Goal: Information Seeking & Learning: Check status

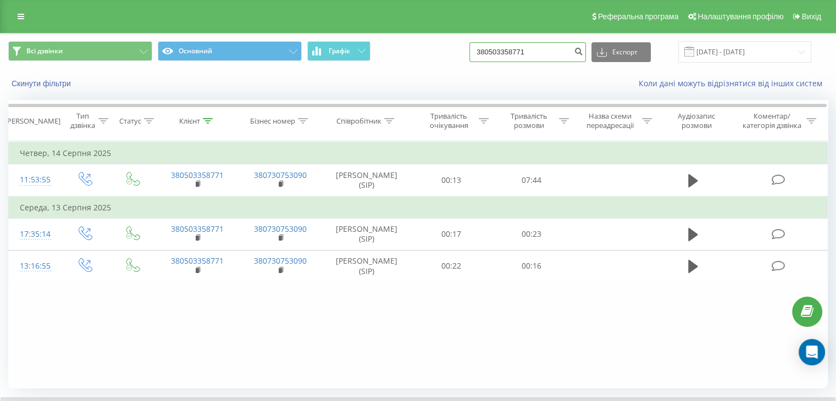
drag, startPoint x: 541, startPoint y: 55, endPoint x: 484, endPoint y: 53, distance: 57.7
click at [484, 53] on div "Всі дзвінки Основний Графік 380503358771 Експорт .csv .xls .xlsx [DATE] - [DATE]" at bounding box center [417, 51] width 819 height 21
paste input "674685546"
type input "380674685546"
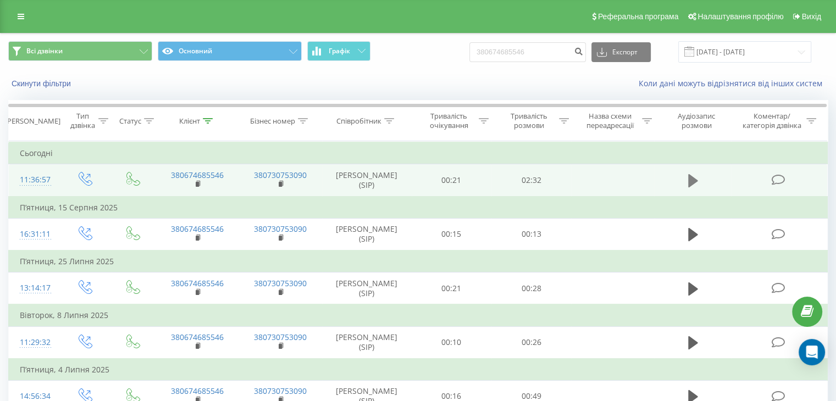
click at [691, 182] on icon at bounding box center [693, 180] width 10 height 13
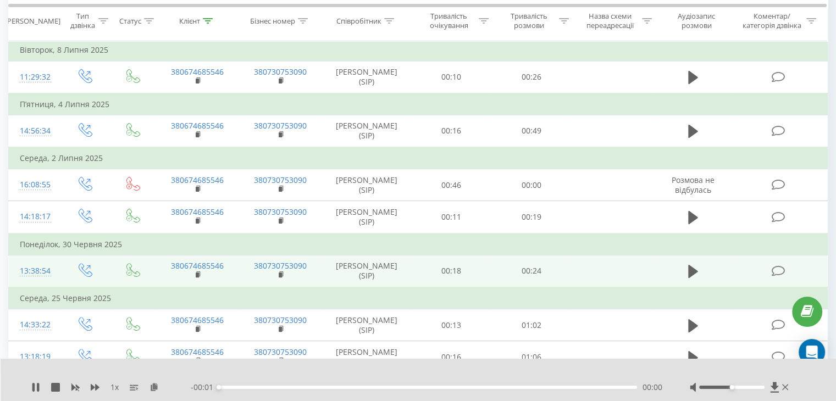
scroll to position [275, 0]
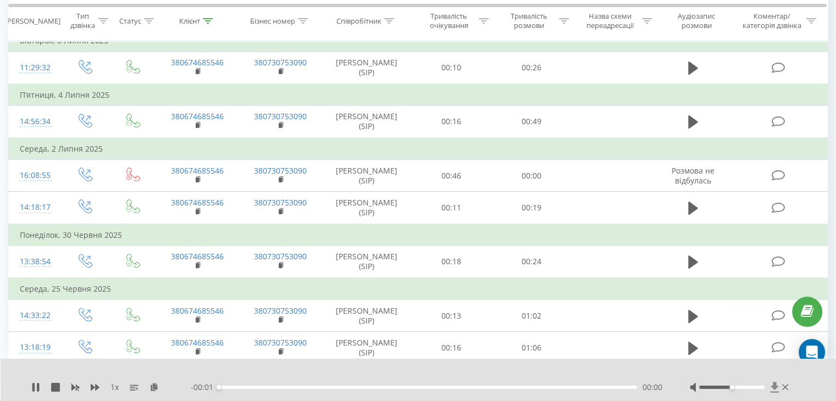
click at [772, 390] on icon at bounding box center [774, 387] width 9 height 11
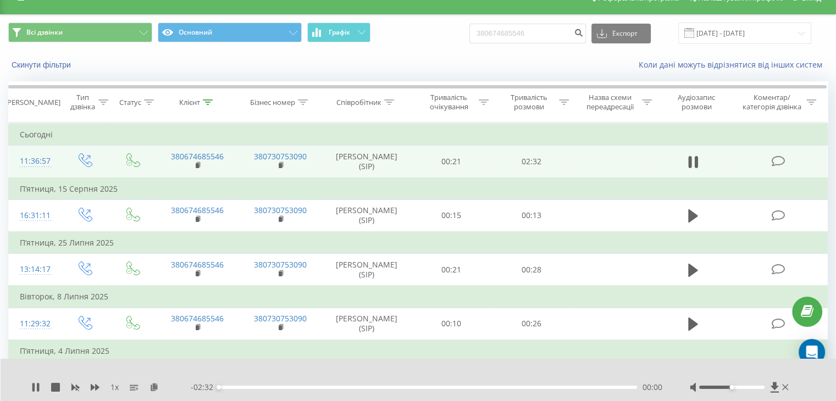
scroll to position [0, 0]
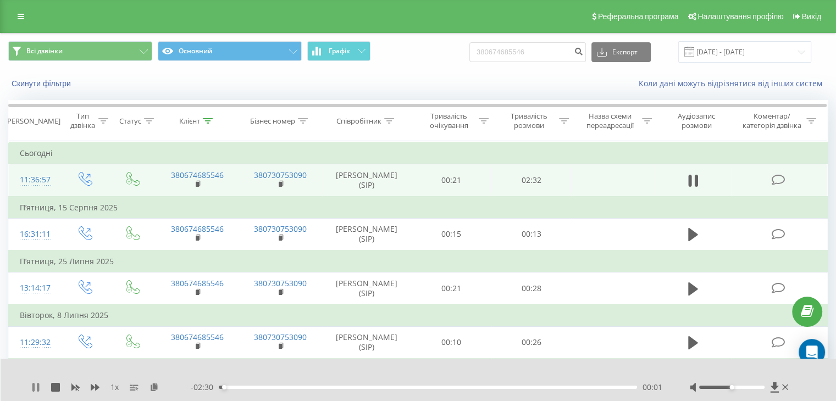
click at [37, 388] on icon at bounding box center [38, 387] width 2 height 9
